Goal: Task Accomplishment & Management: Manage account settings

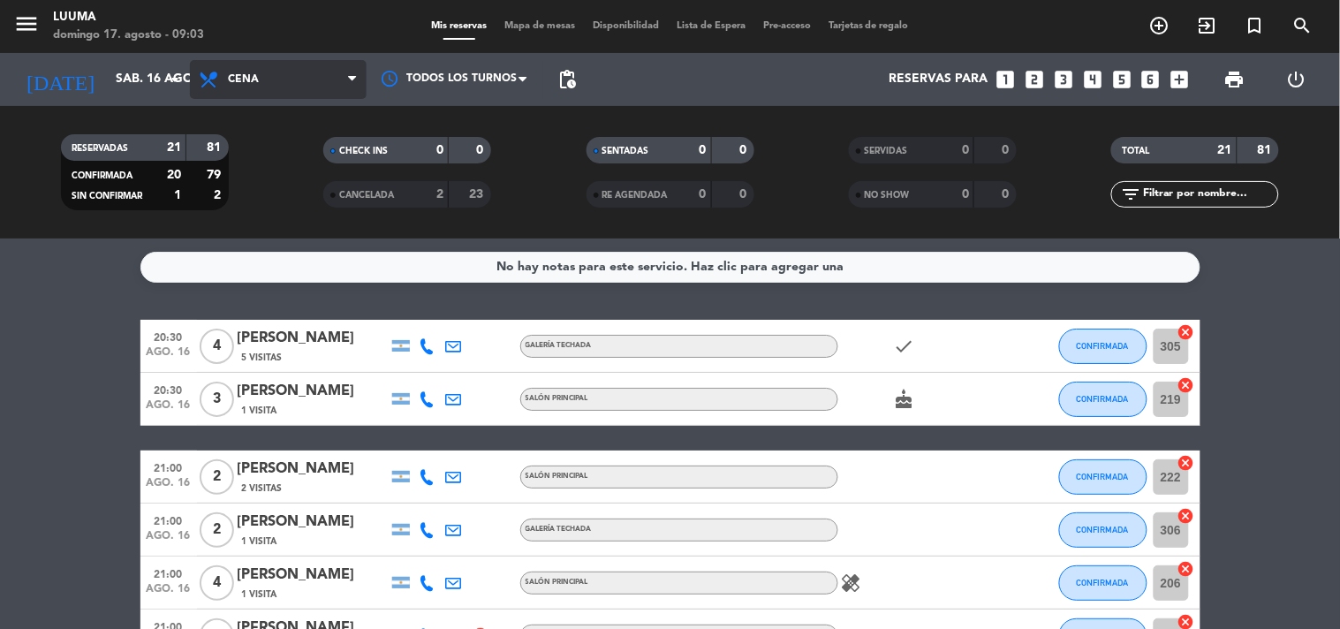
click at [281, 66] on span "Cena" at bounding box center [278, 79] width 177 height 39
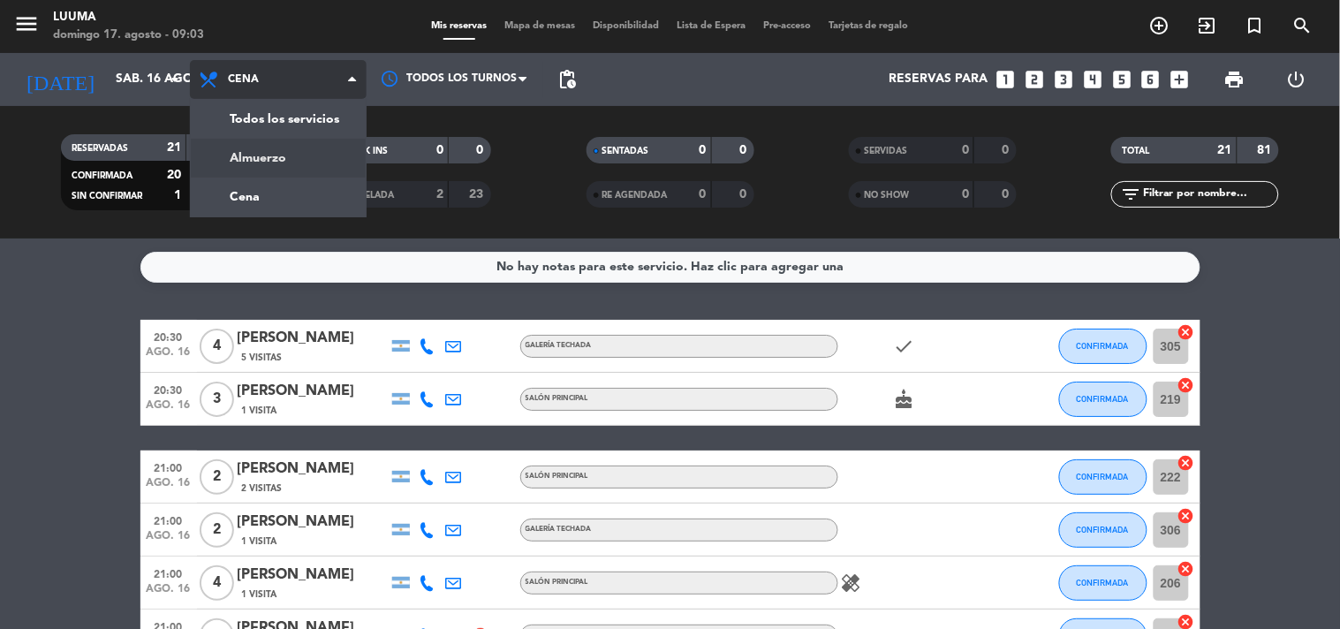
click at [281, 145] on div "menu Luuma domingo 17. agosto - 09:03 Mis reservas Mapa de mesas Disponibilidad…" at bounding box center [670, 119] width 1340 height 239
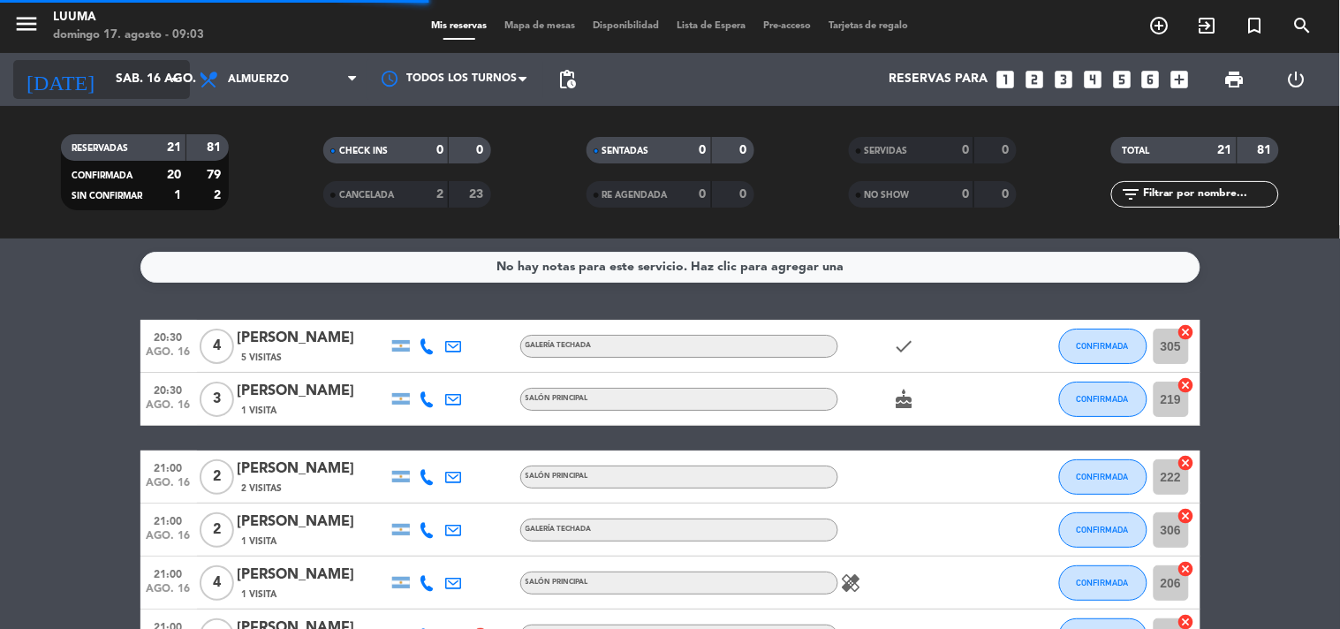
click at [146, 86] on input "sáb. 16 ago." at bounding box center [191, 80] width 168 height 32
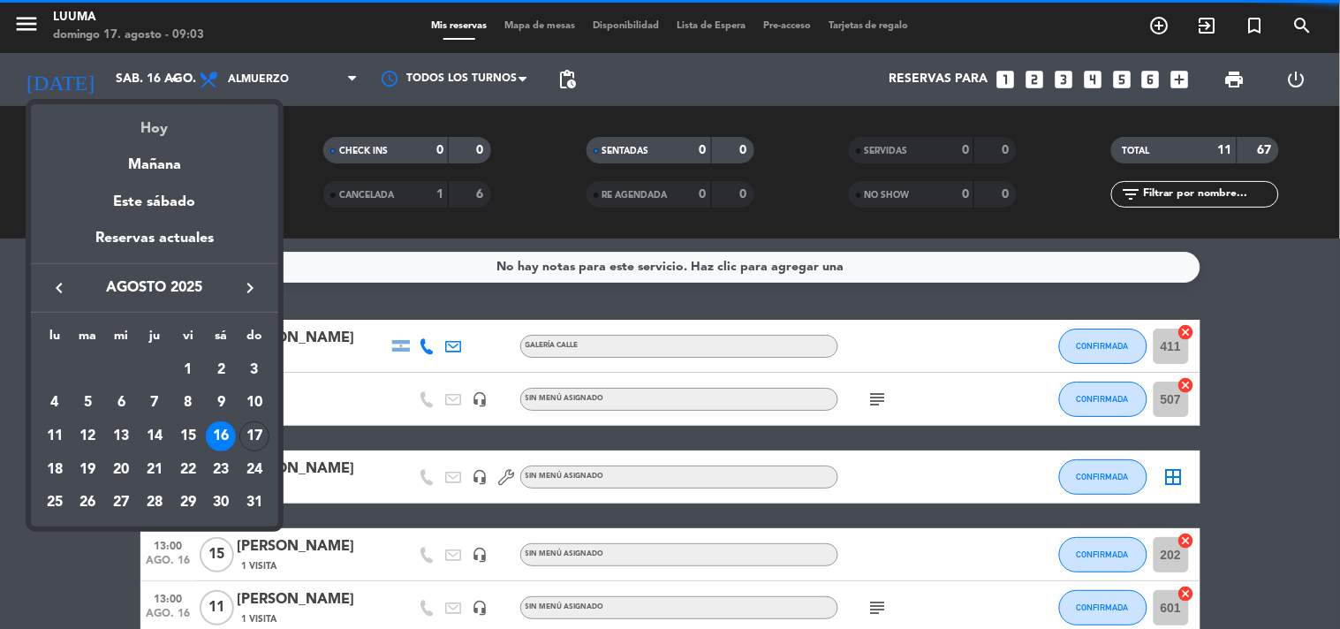
click at [166, 133] on div "Hoy" at bounding box center [154, 122] width 247 height 36
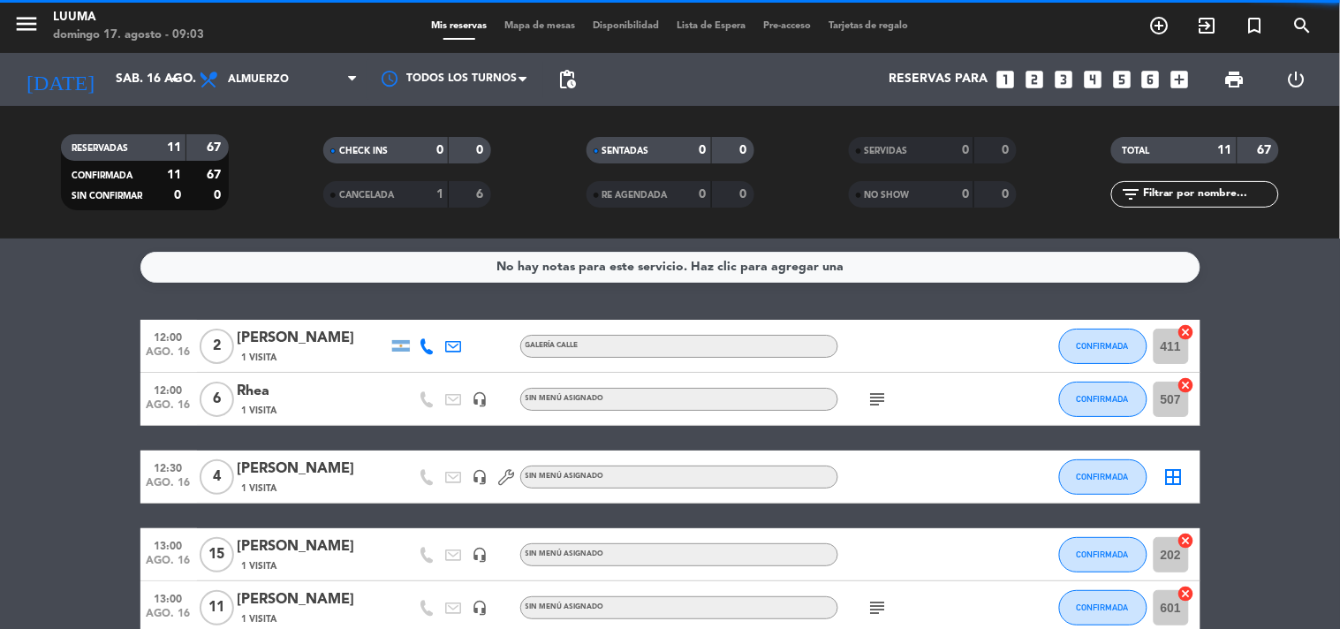
type input "dom. 17 ago."
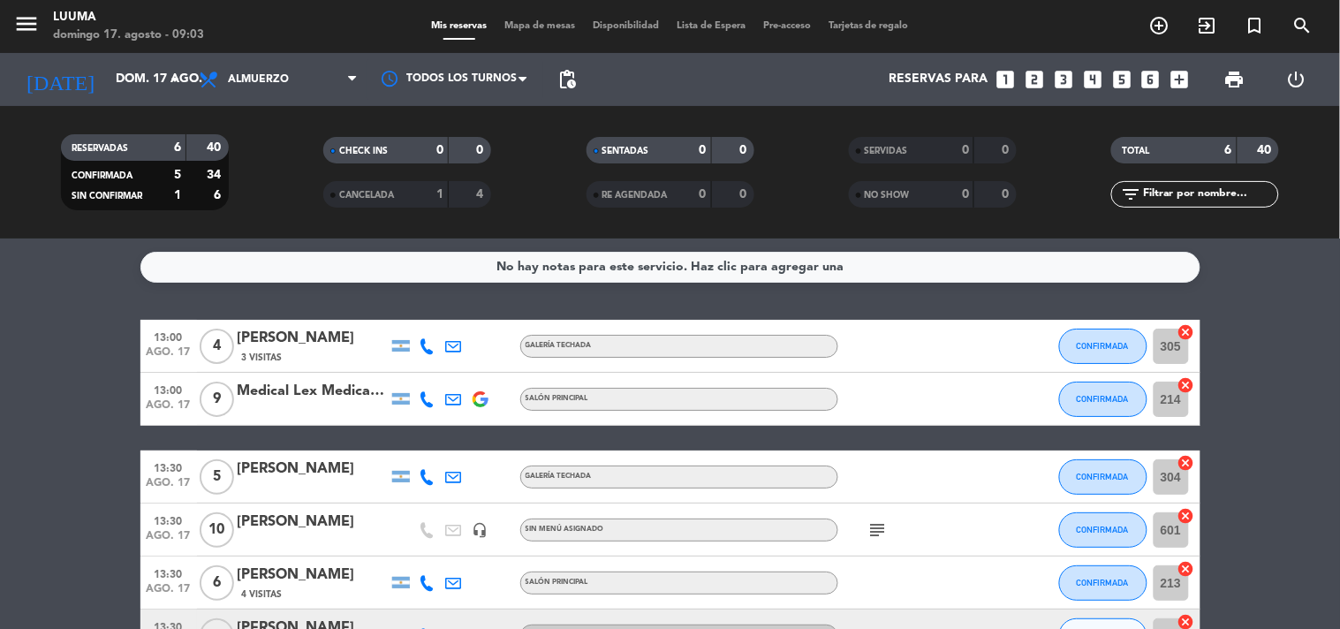
click at [514, 22] on span "Mapa de mesas" at bounding box center [540, 26] width 88 height 10
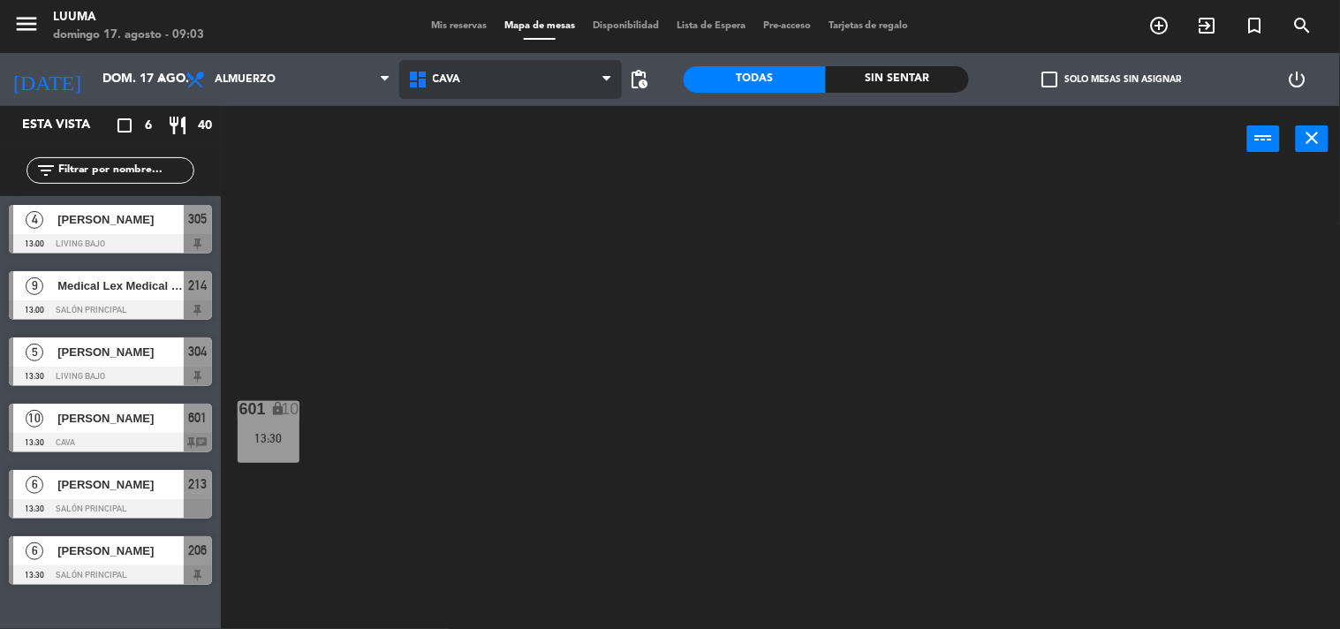
click at [430, 69] on icon at bounding box center [420, 79] width 26 height 21
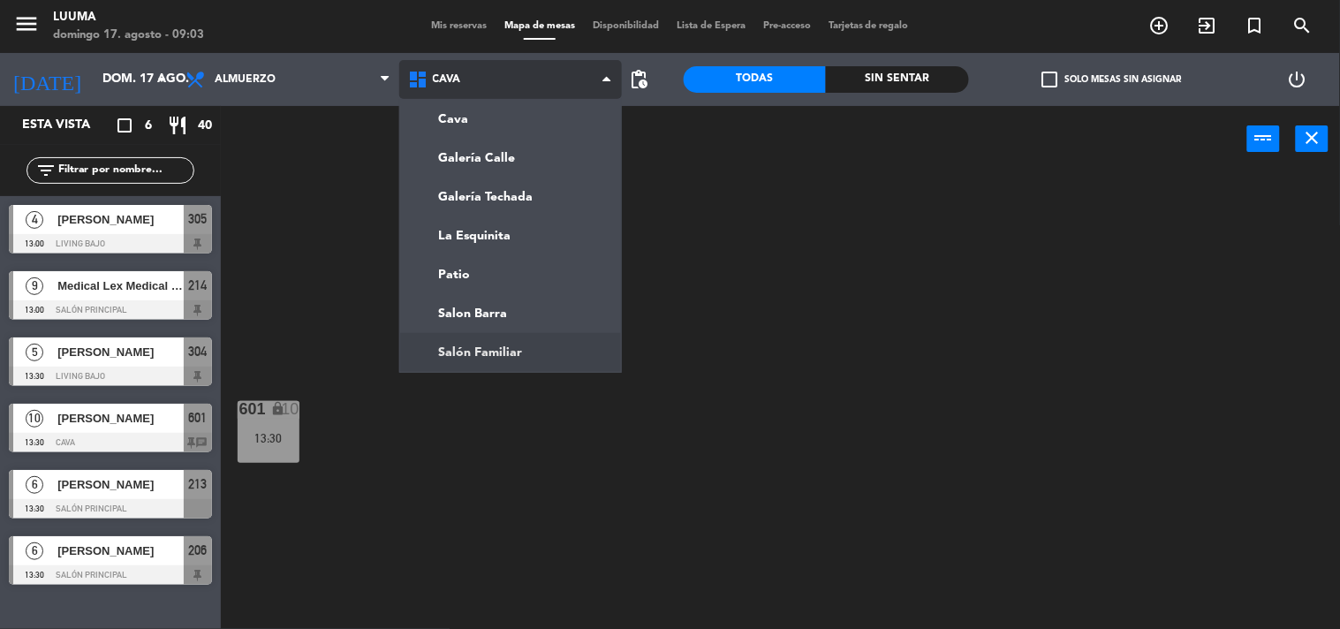
click at [505, 348] on ng-component "menu Luuma domingo 17. agosto - 09:03 Mis reservas Mapa de mesas Disponibilidad…" at bounding box center [670, 315] width 1340 height 630
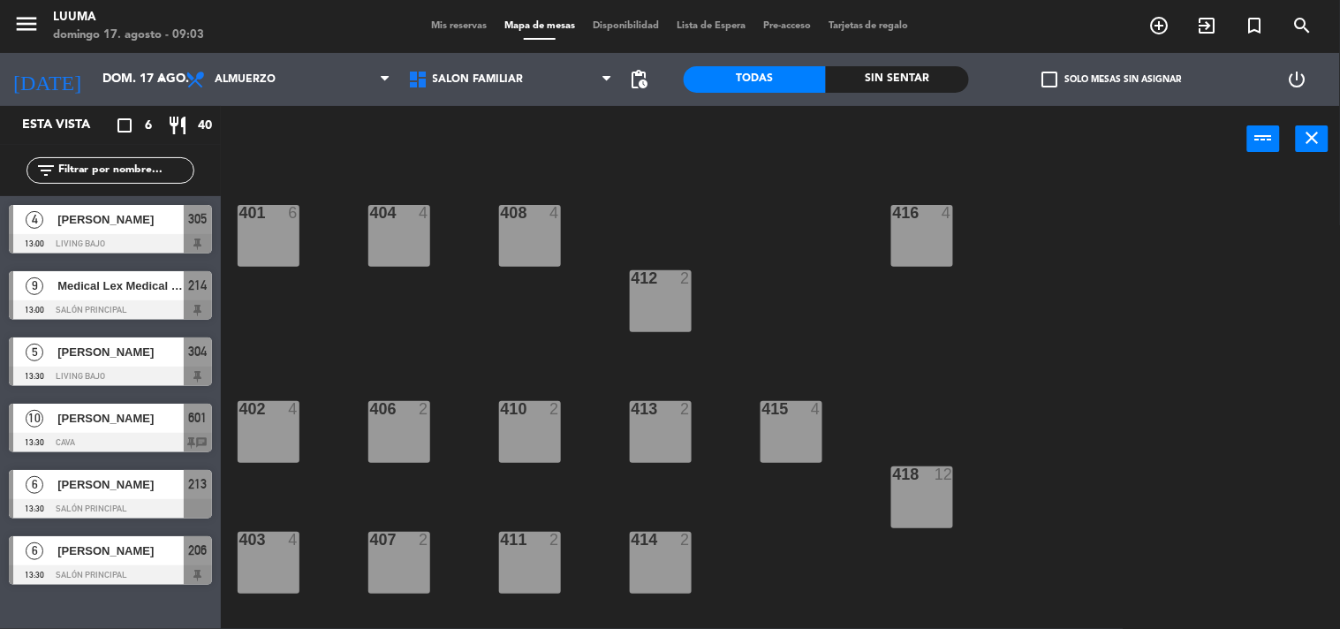
click at [261, 226] on div "401 6" at bounding box center [269, 236] width 62 height 62
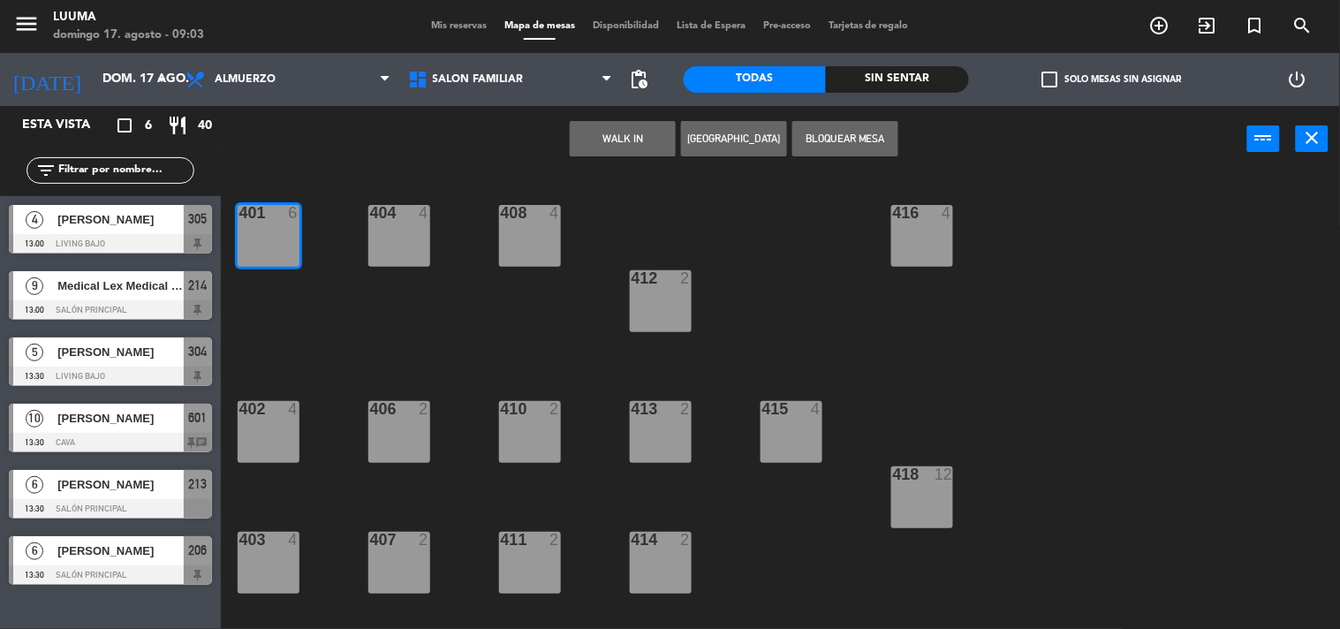
click at [736, 130] on button "[GEOGRAPHIC_DATA]" at bounding box center [734, 138] width 106 height 35
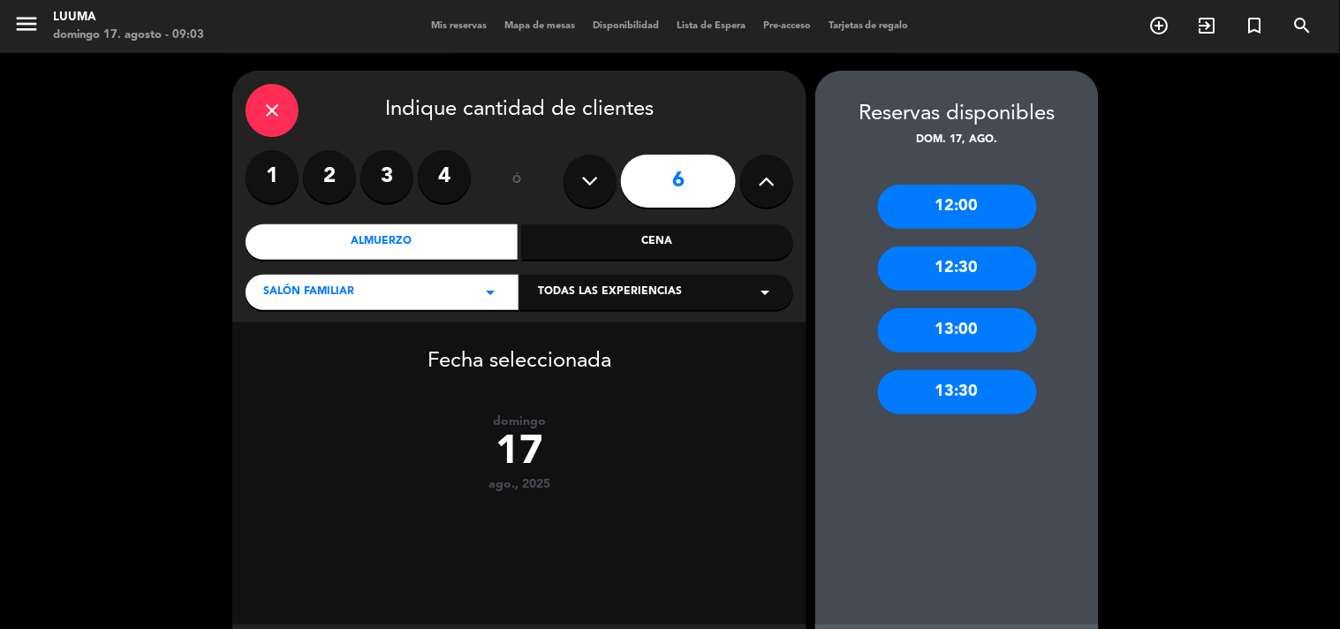
click at [603, 190] on button at bounding box center [590, 181] width 53 height 53
type input "5"
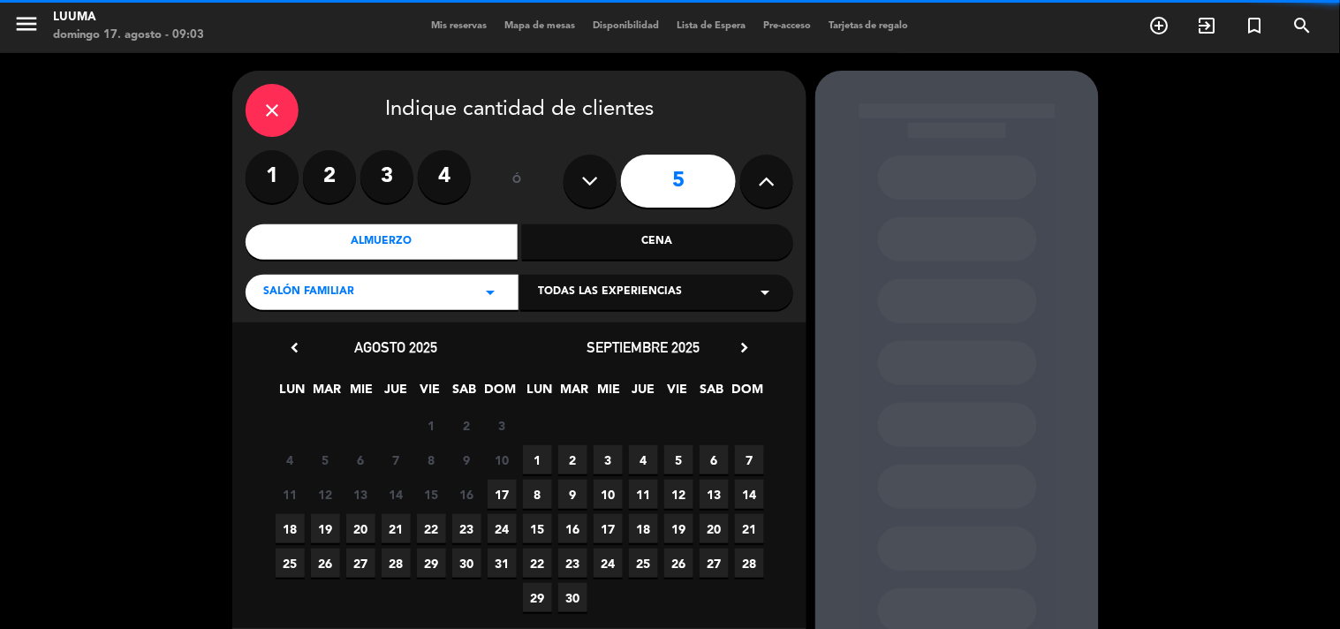
scroll to position [92, 0]
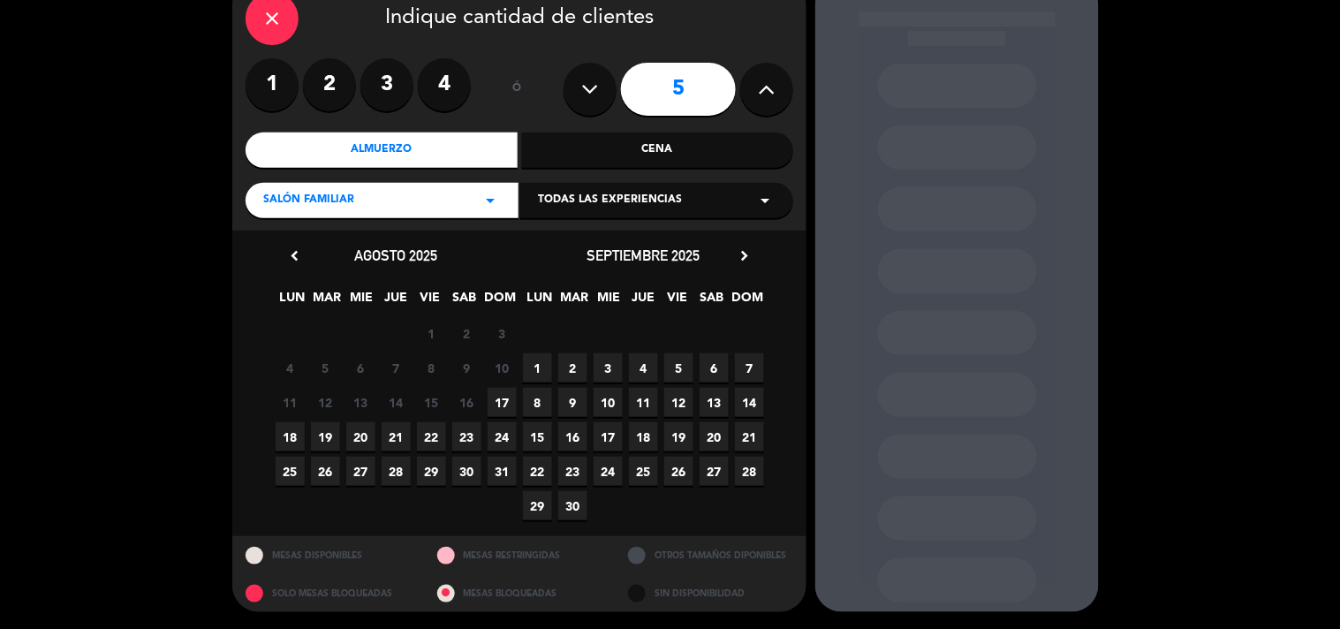
click at [504, 400] on span "17" at bounding box center [502, 402] width 29 height 29
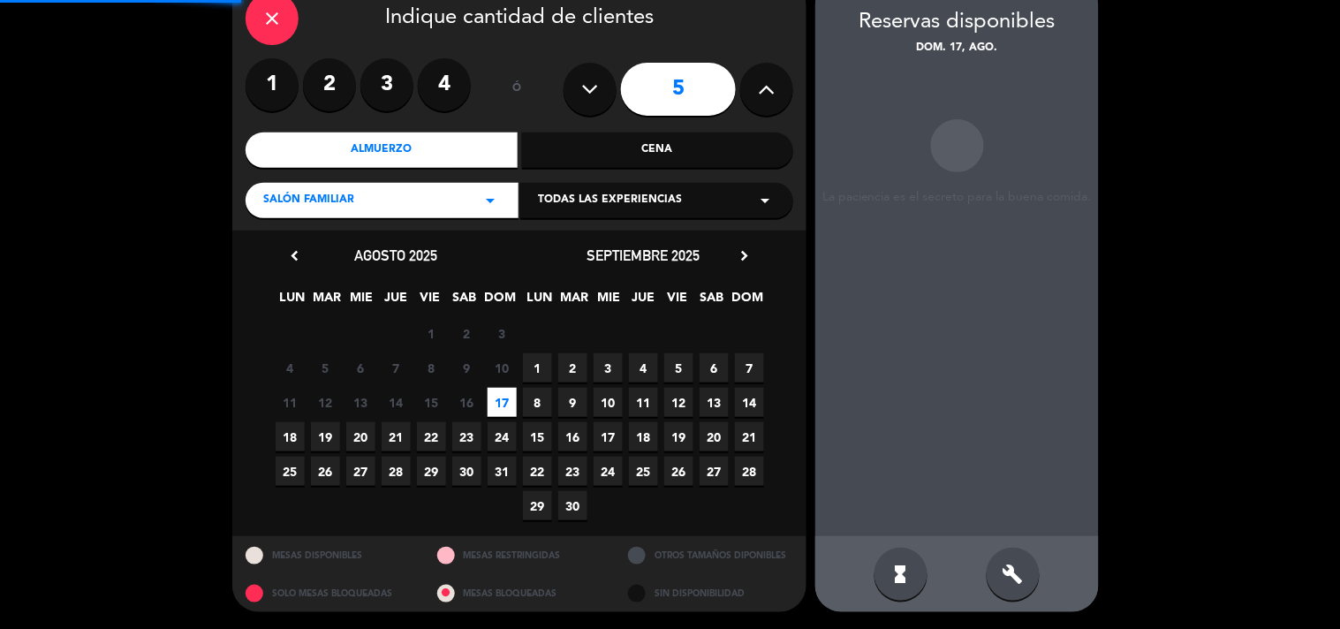
scroll to position [71, 0]
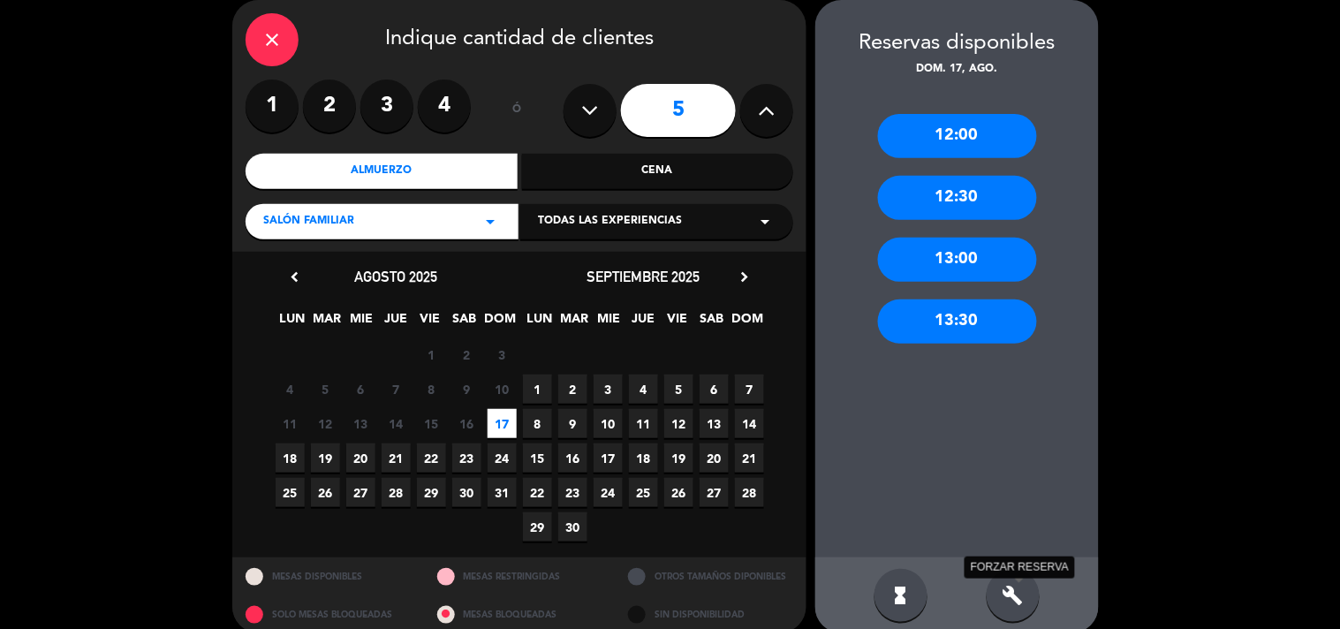
click at [1010, 599] on icon "build" at bounding box center [1013, 595] width 21 height 21
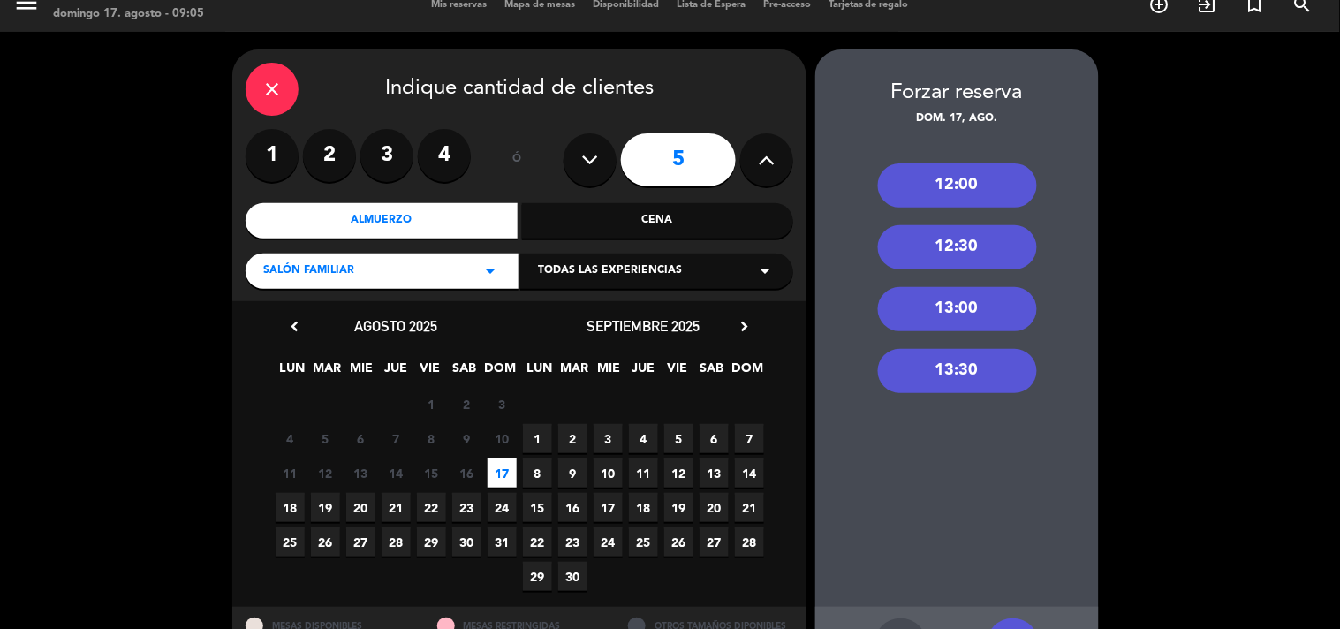
scroll to position [0, 0]
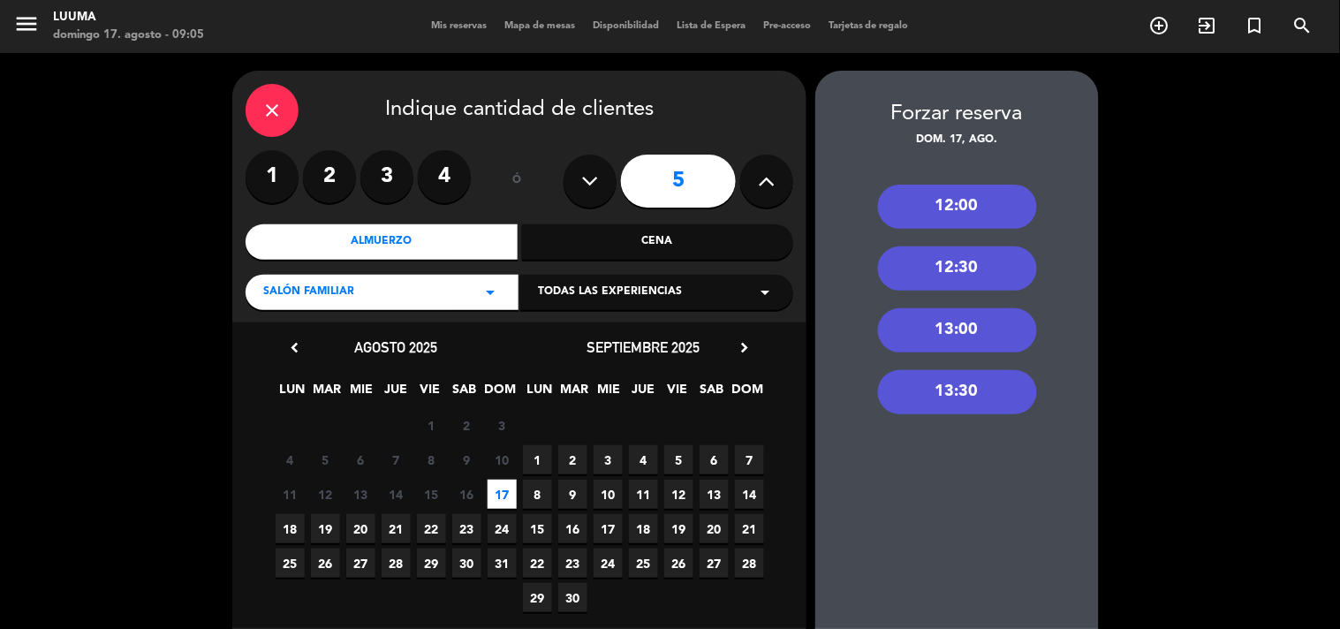
click at [171, 337] on div "close Indique cantidad de clientes 1 2 3 4 ó 5 Almuerzo Cena Salón Familiar arr…" at bounding box center [670, 387] width 1340 height 669
click at [275, 113] on icon "close" at bounding box center [271, 110] width 21 height 21
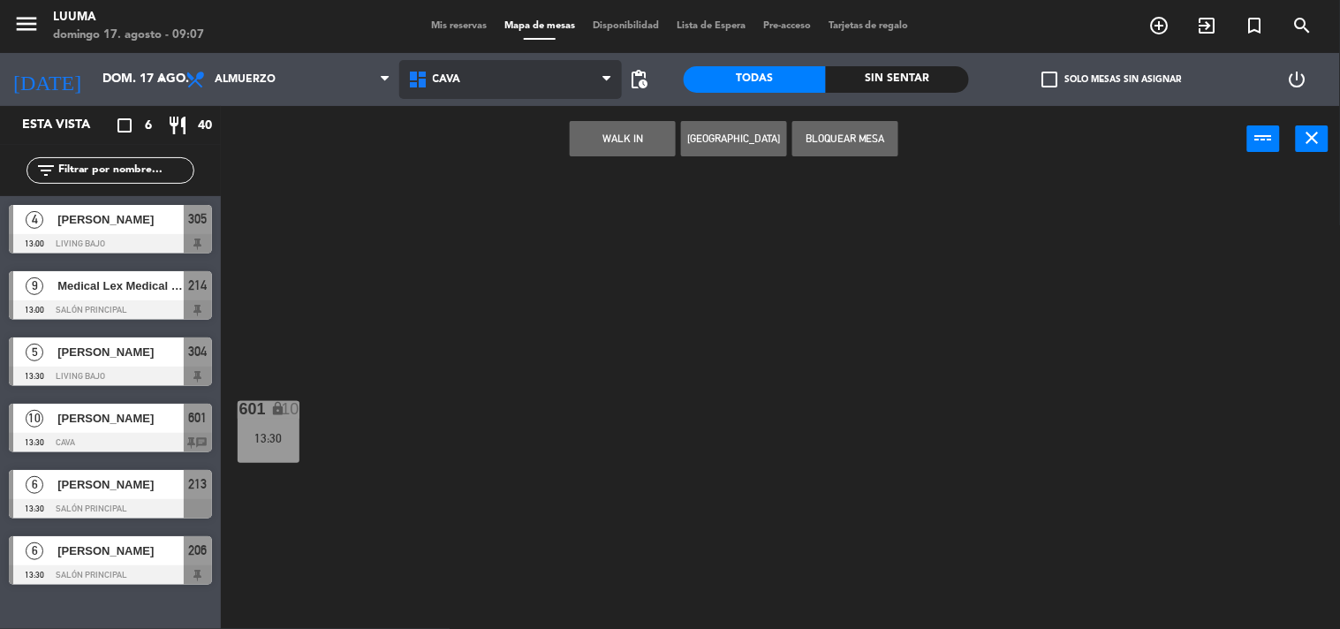
click at [465, 78] on span "Cava" at bounding box center [510, 79] width 223 height 39
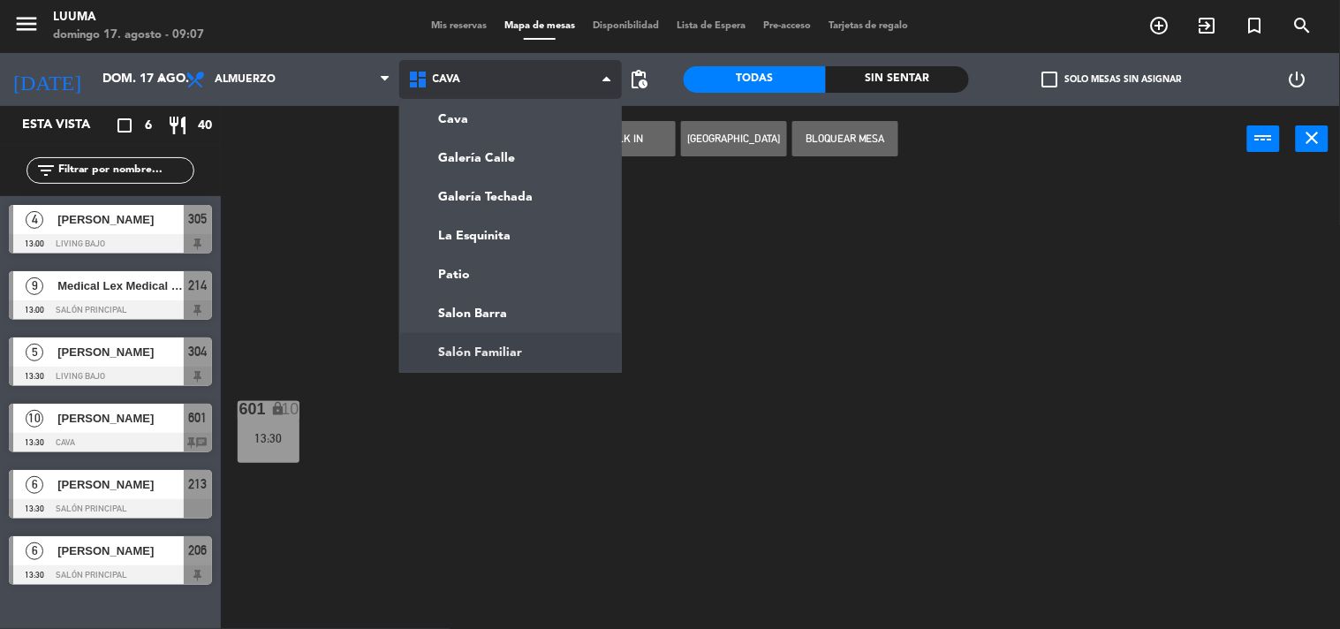
click at [444, 347] on ng-component "menu Luuma domingo 17. agosto - 09:07 Mis reservas Mapa de mesas Disponibilidad…" at bounding box center [670, 315] width 1340 height 630
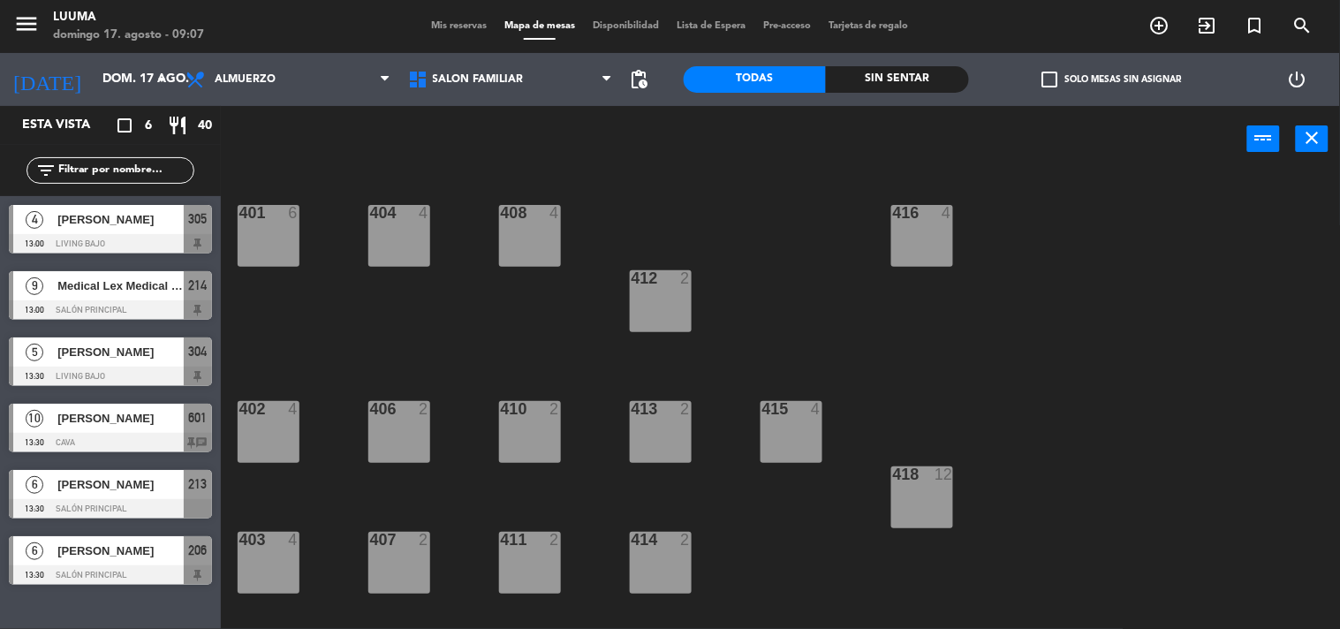
click at [277, 231] on div "401 6" at bounding box center [269, 236] width 62 height 62
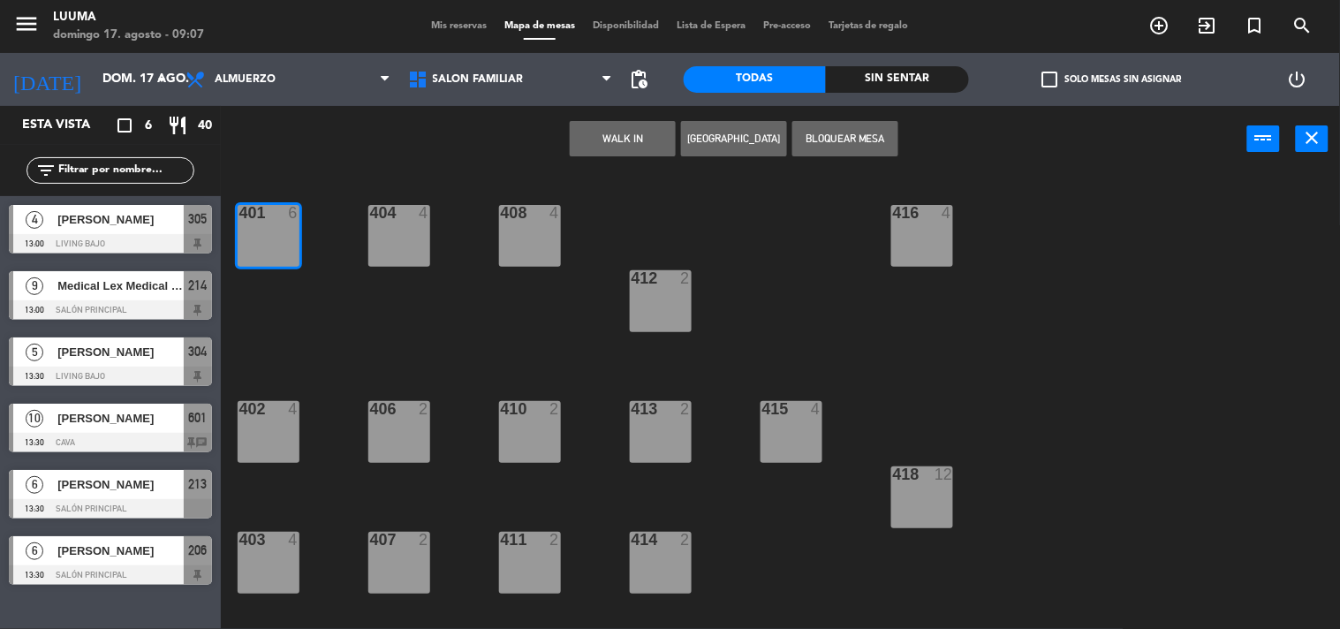
click at [814, 140] on button "Bloquear Mesa" at bounding box center [845, 138] width 106 height 35
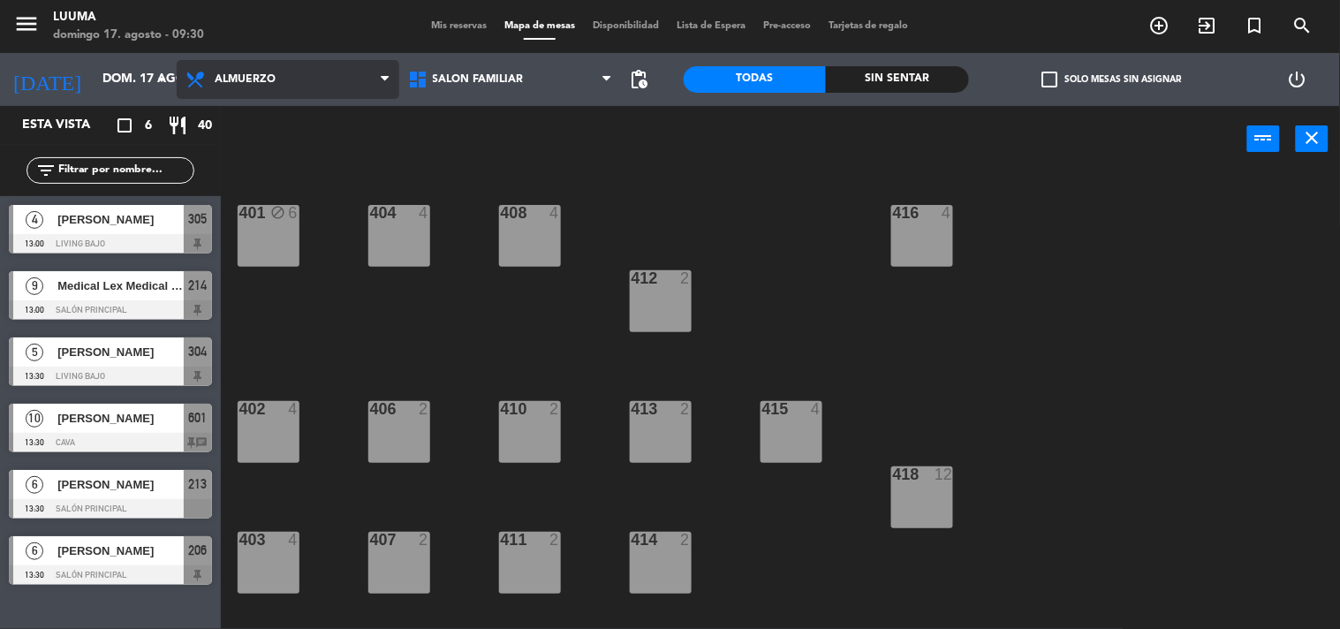
click at [284, 73] on span "Almuerzo" at bounding box center [288, 79] width 223 height 39
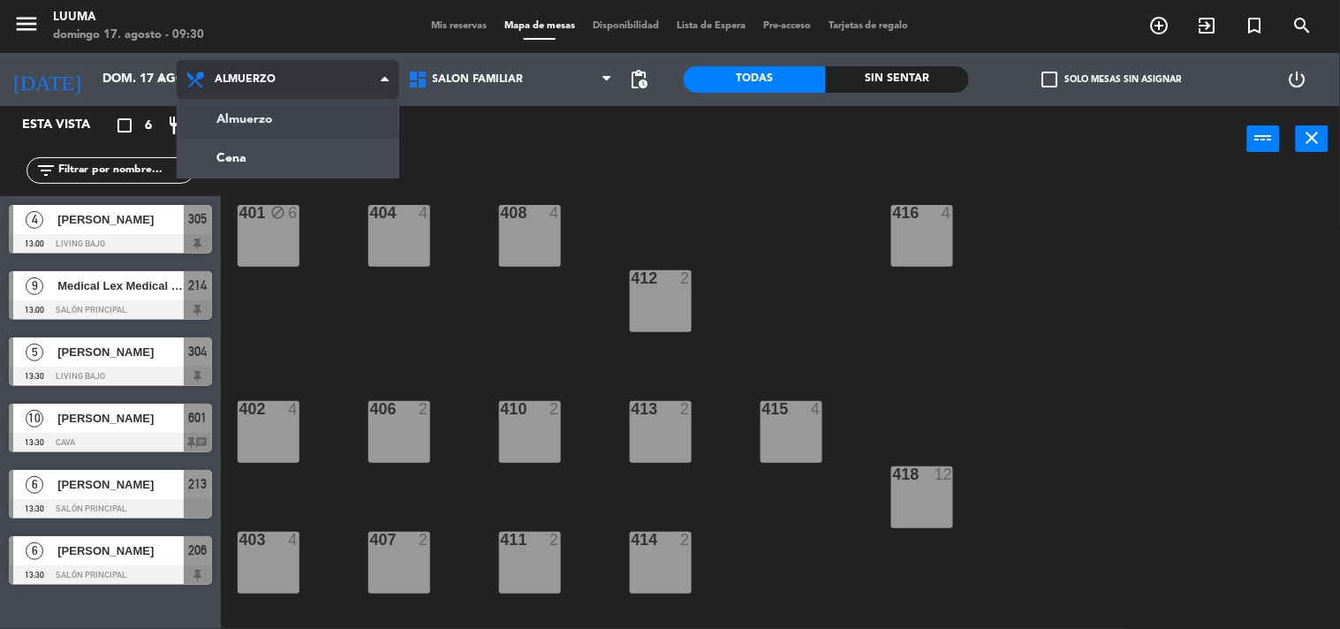
click at [284, 73] on span "Almuerzo" at bounding box center [288, 79] width 223 height 39
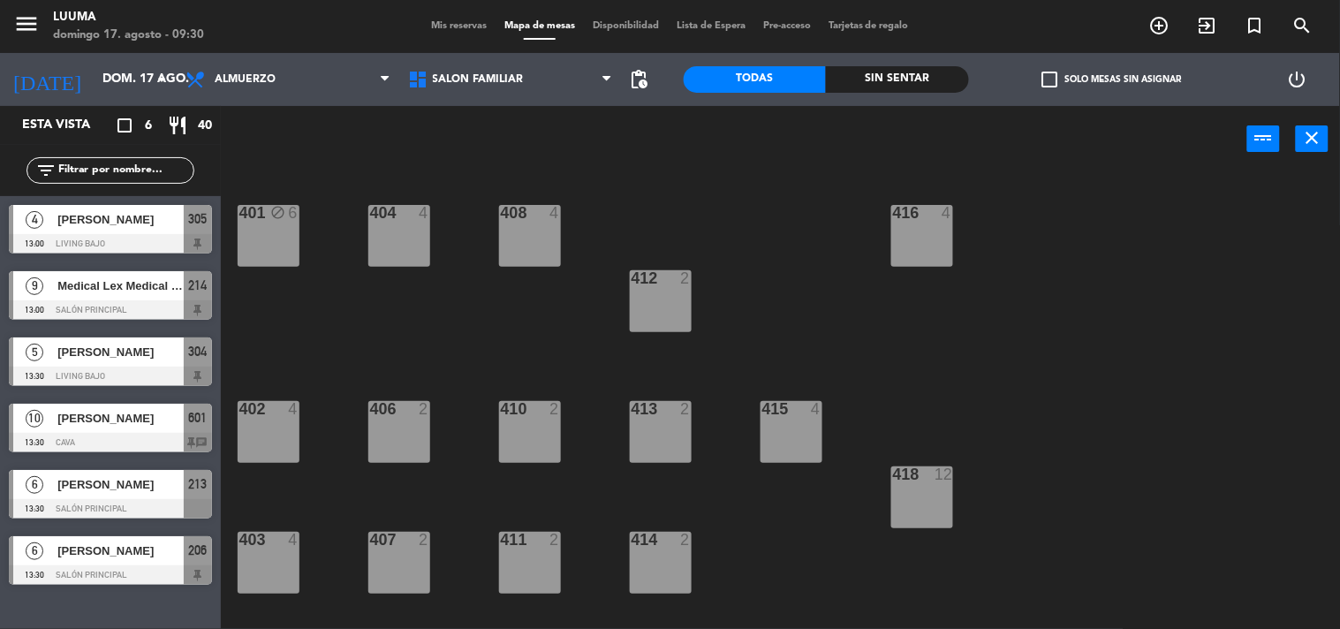
click at [462, 23] on span "Mis reservas" at bounding box center [458, 26] width 73 height 10
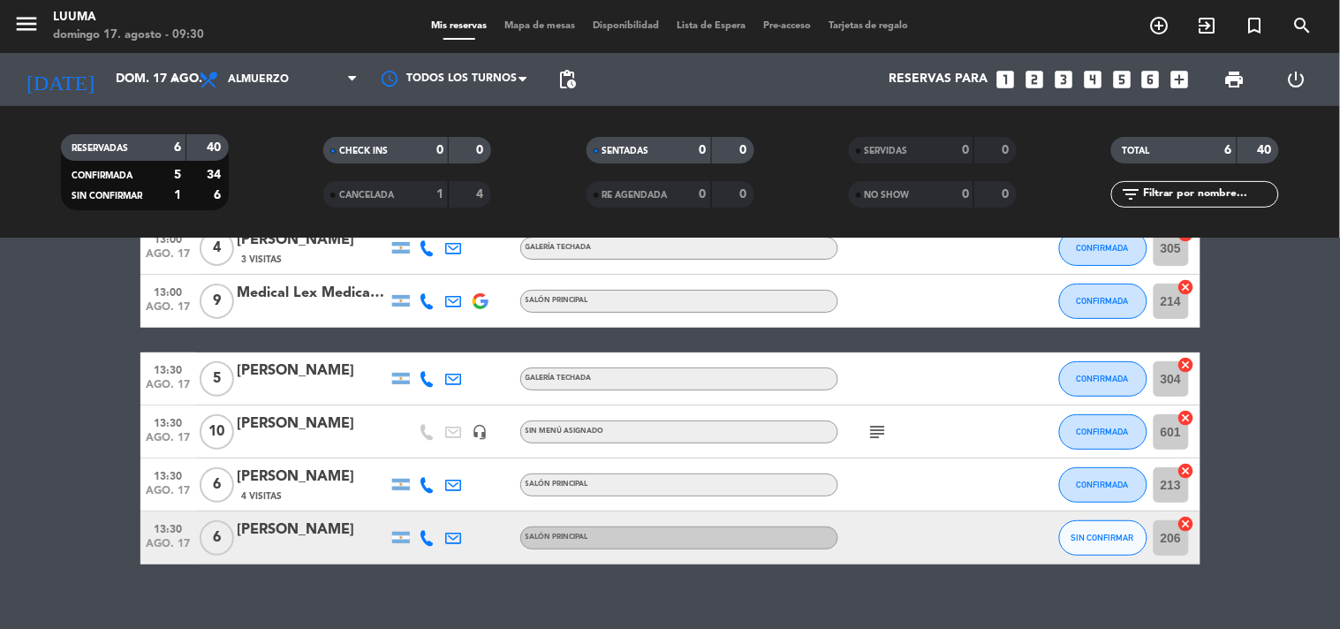
scroll to position [121, 0]
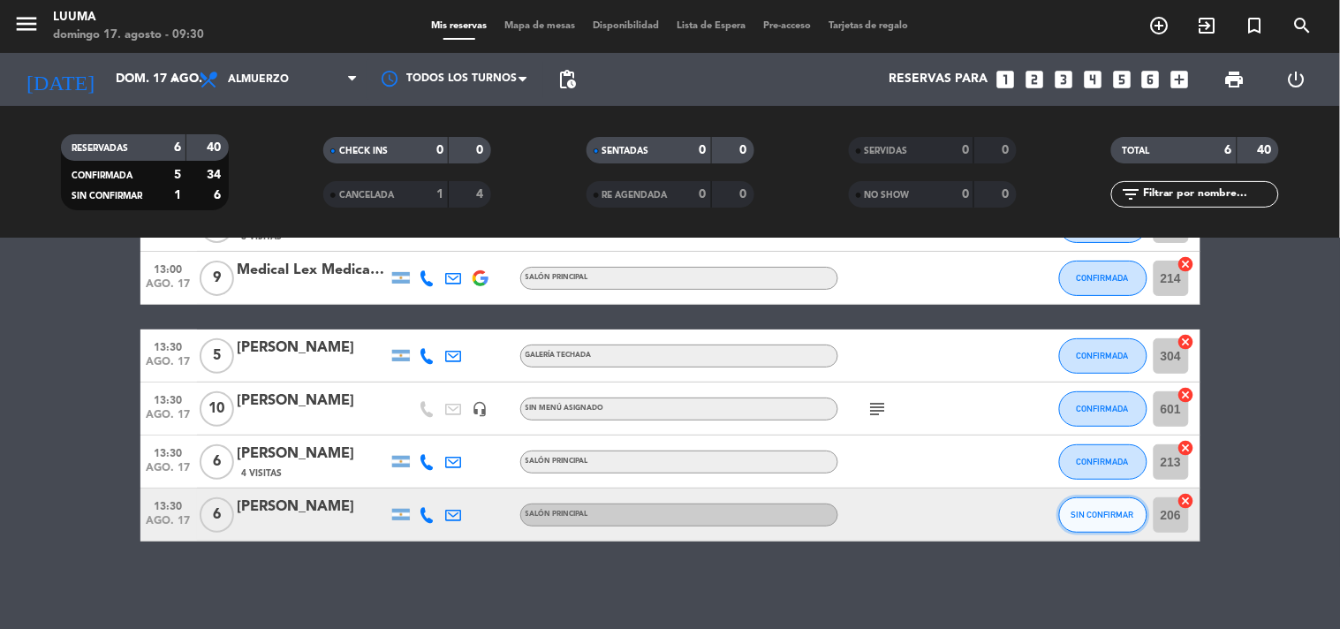
click at [1120, 510] on span "SIN CONFIRMAR" at bounding box center [1103, 515] width 63 height 10
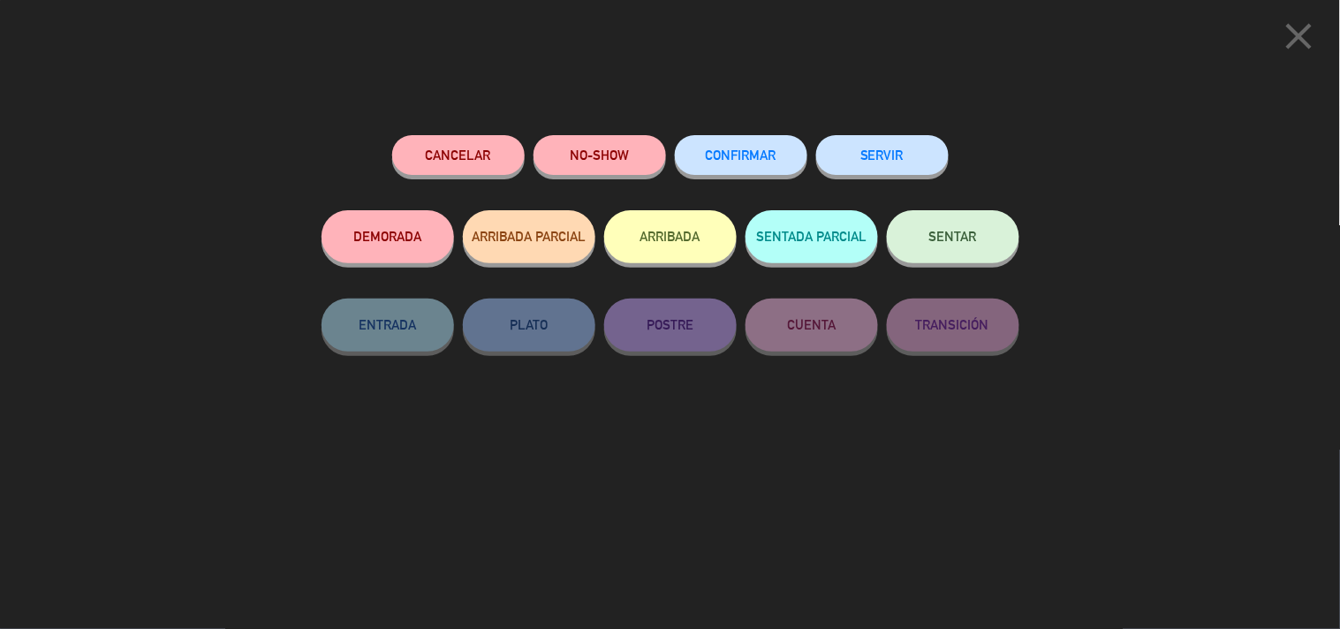
click at [729, 155] on span "CONFIRMAR" at bounding box center [741, 155] width 71 height 15
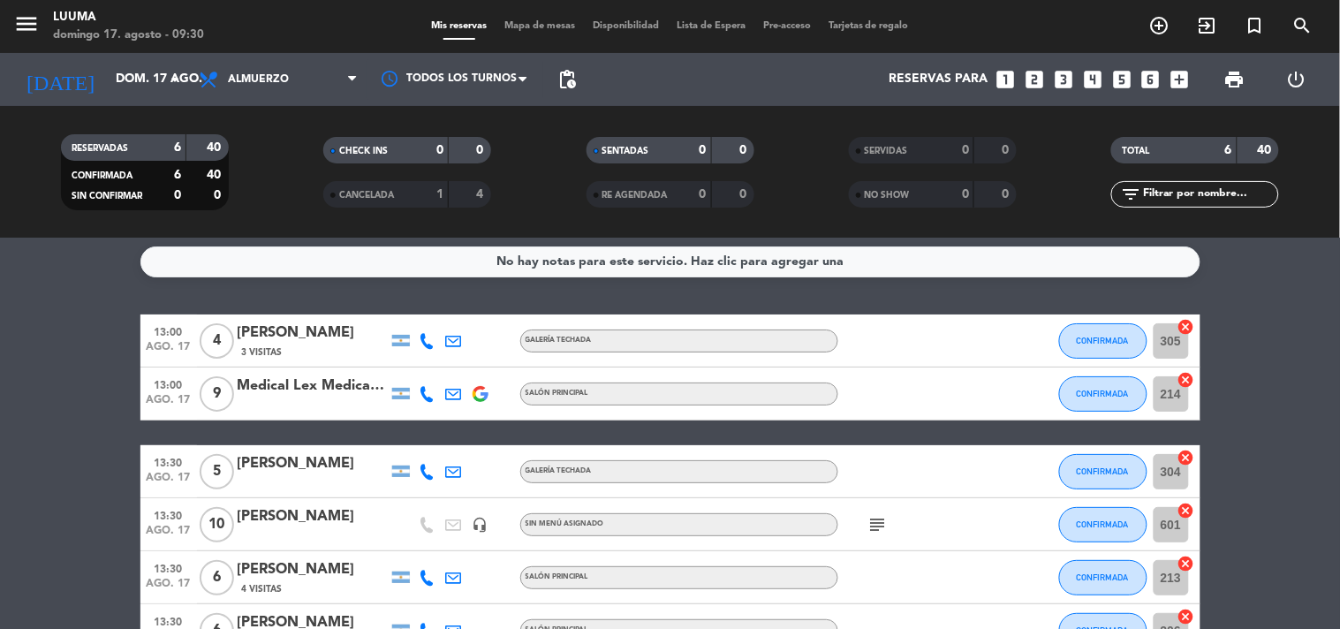
scroll to position [0, 0]
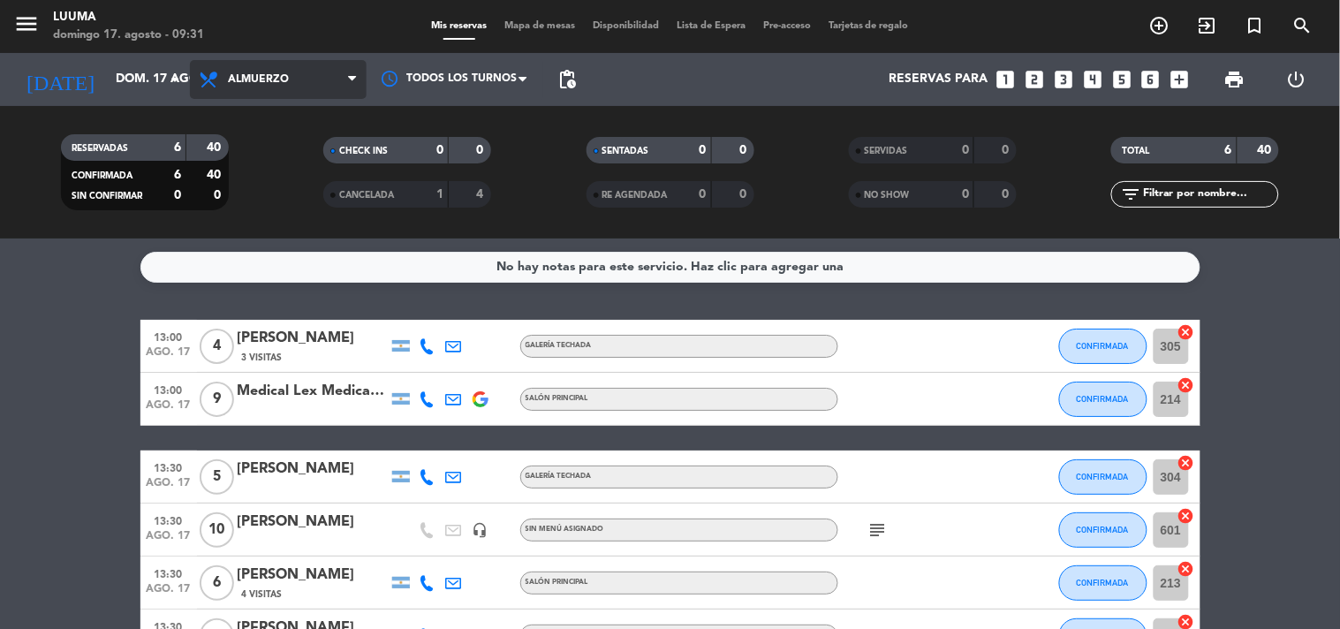
click at [232, 72] on span "Almuerzo" at bounding box center [278, 79] width 177 height 39
click at [261, 197] on div "menu Luuma domingo 17. agosto - 09:31 Mis reservas Mapa de mesas Disponibilidad…" at bounding box center [670, 119] width 1340 height 239
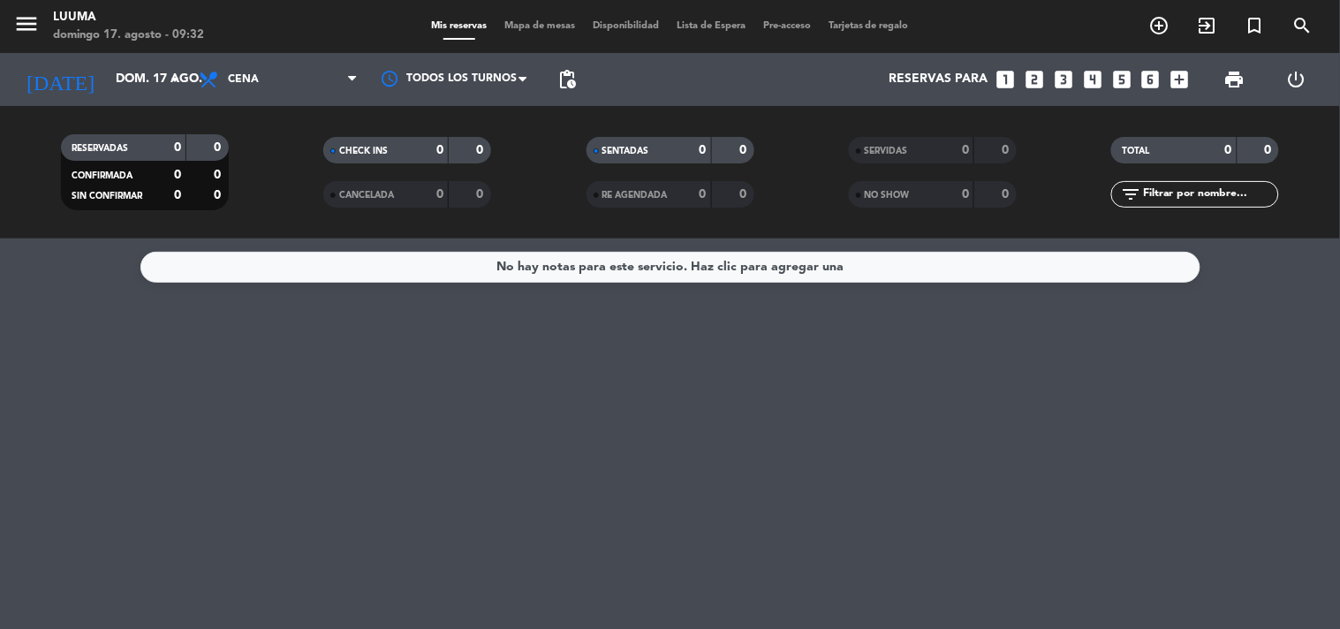
click at [310, 99] on div "Todos los servicios Almuerzo Cena Cena Todos los servicios Almuerzo Cena" at bounding box center [278, 79] width 177 height 53
click at [302, 72] on span "Cena" at bounding box center [278, 79] width 177 height 39
click at [279, 161] on div "menu Luuma domingo 17. agosto - 09:32 Mis reservas Mapa de mesas Disponibilidad…" at bounding box center [670, 119] width 1340 height 239
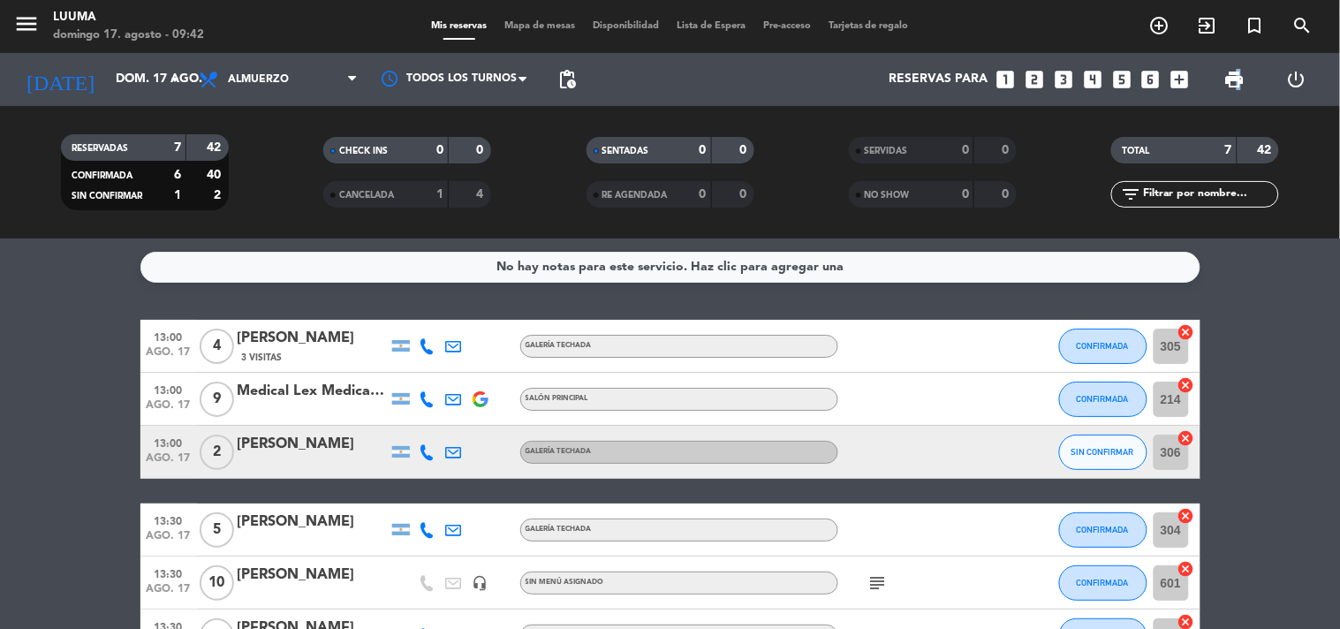
drag, startPoint x: 1239, startPoint y: 75, endPoint x: 1240, endPoint y: 94, distance: 18.6
click at [1240, 94] on span "print" at bounding box center [1234, 79] width 35 height 35
click at [1114, 440] on button "SIN CONFIRMAR" at bounding box center [1103, 452] width 88 height 35
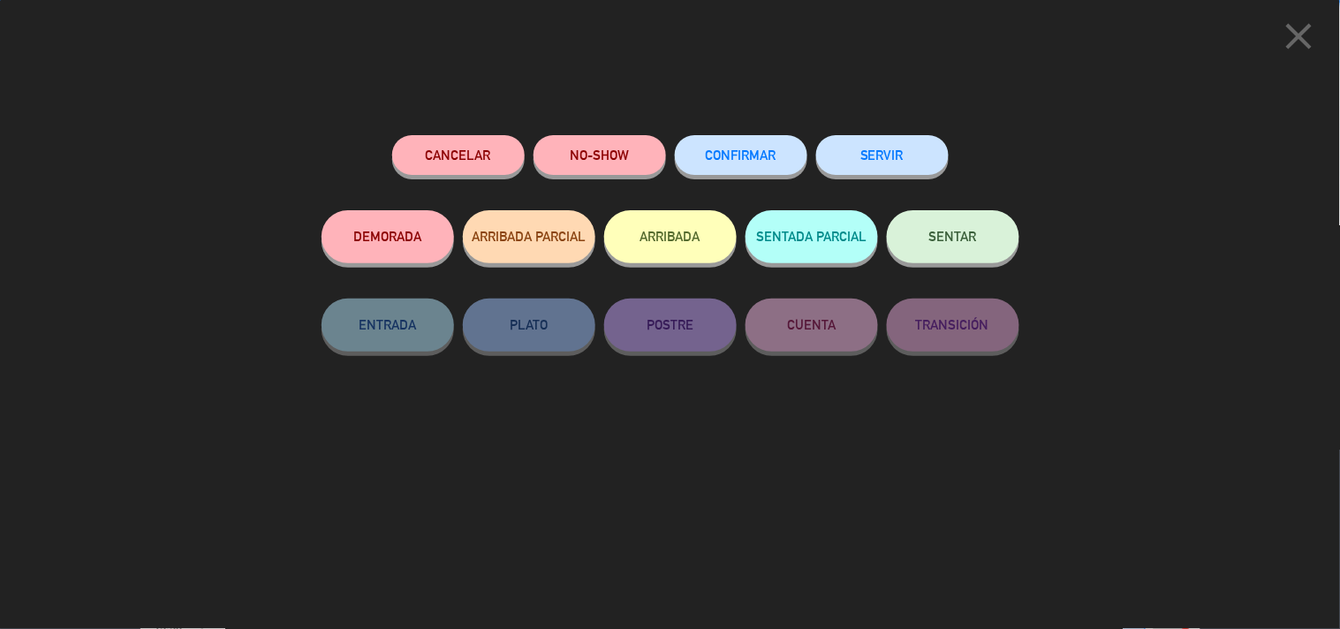
click at [756, 152] on span "CONFIRMAR" at bounding box center [741, 155] width 71 height 15
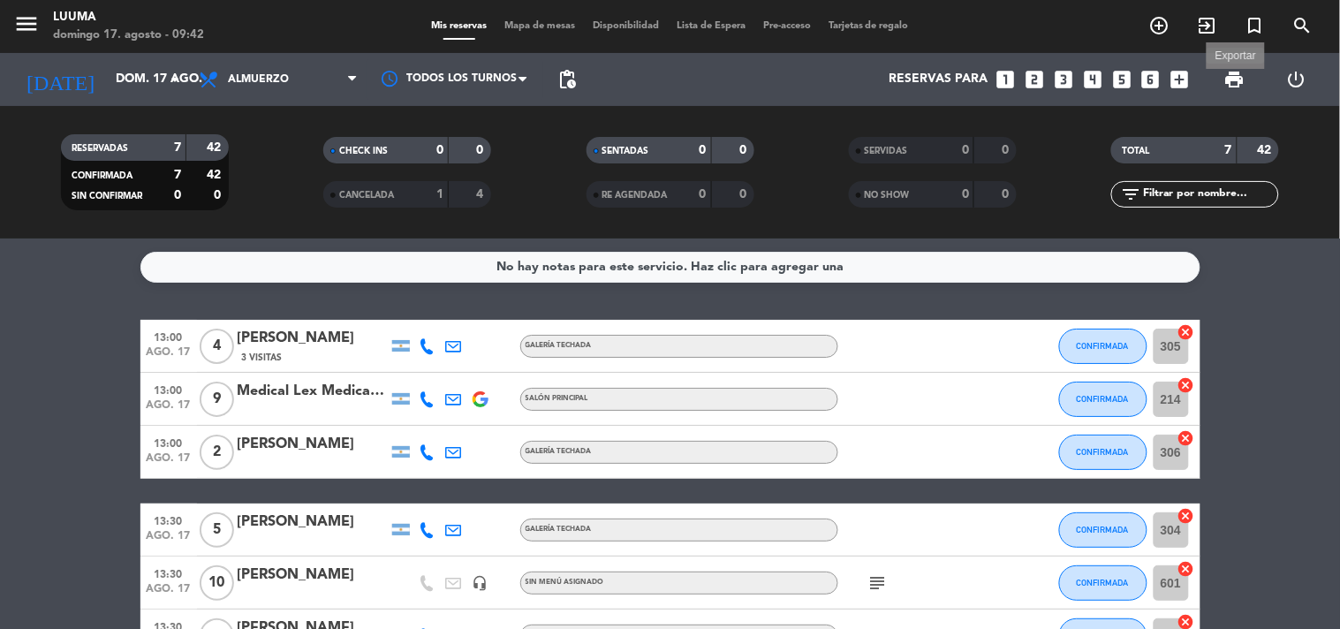
click at [1244, 80] on span "print" at bounding box center [1234, 79] width 21 height 21
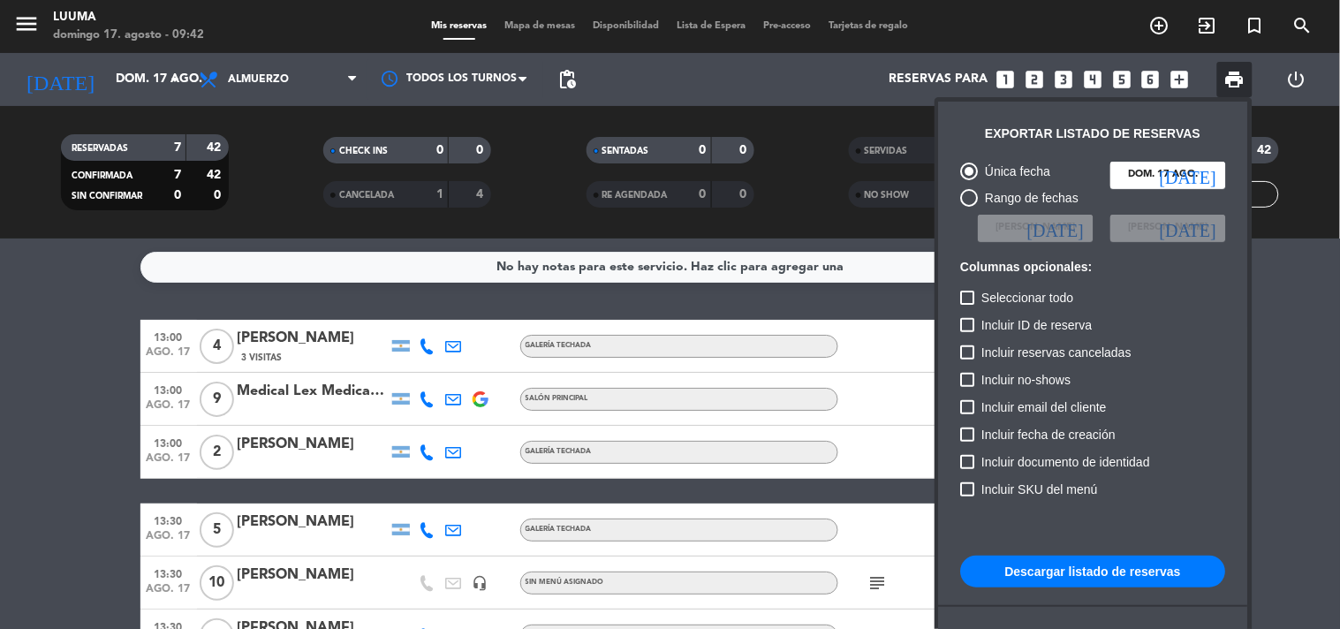
click at [1108, 562] on button "Descargar listado de reservas" at bounding box center [1093, 572] width 265 height 32
